Goal: Navigation & Orientation: Find specific page/section

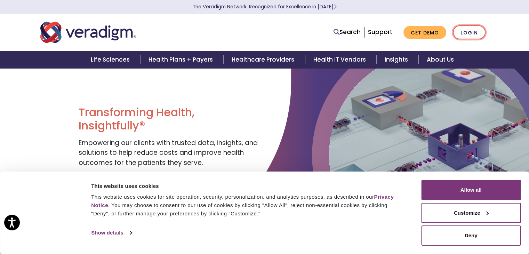
click at [470, 35] on link "Login" at bounding box center [469, 32] width 33 height 14
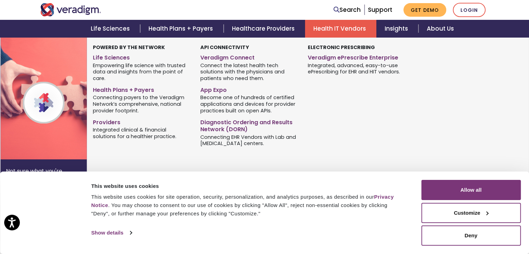
scroll to position [174, 0]
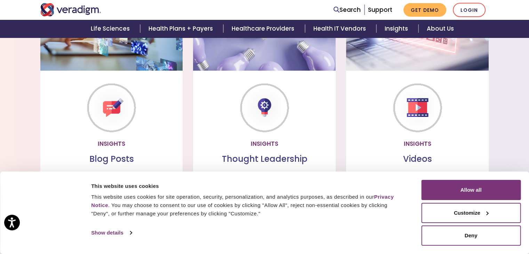
scroll to position [626, 0]
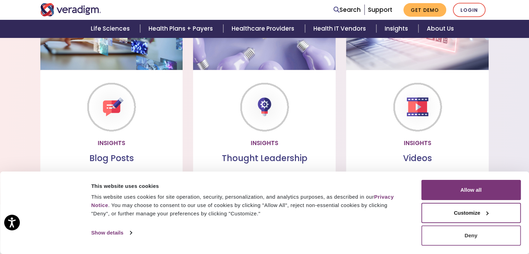
click at [471, 233] on button "Deny" at bounding box center [470, 235] width 99 height 20
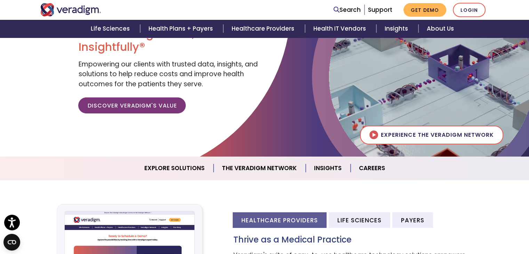
scroll to position [0, 0]
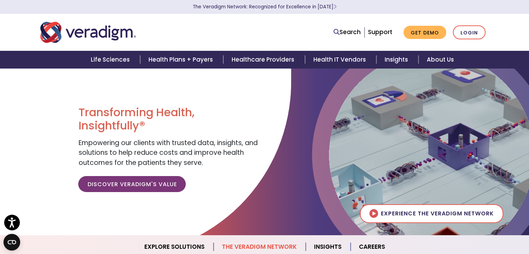
click at [235, 247] on link "The Veradigm Network" at bounding box center [260, 247] width 92 height 18
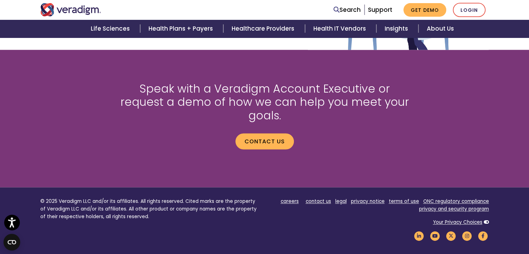
scroll to position [989, 0]
